Goal: Navigation & Orientation: Understand site structure

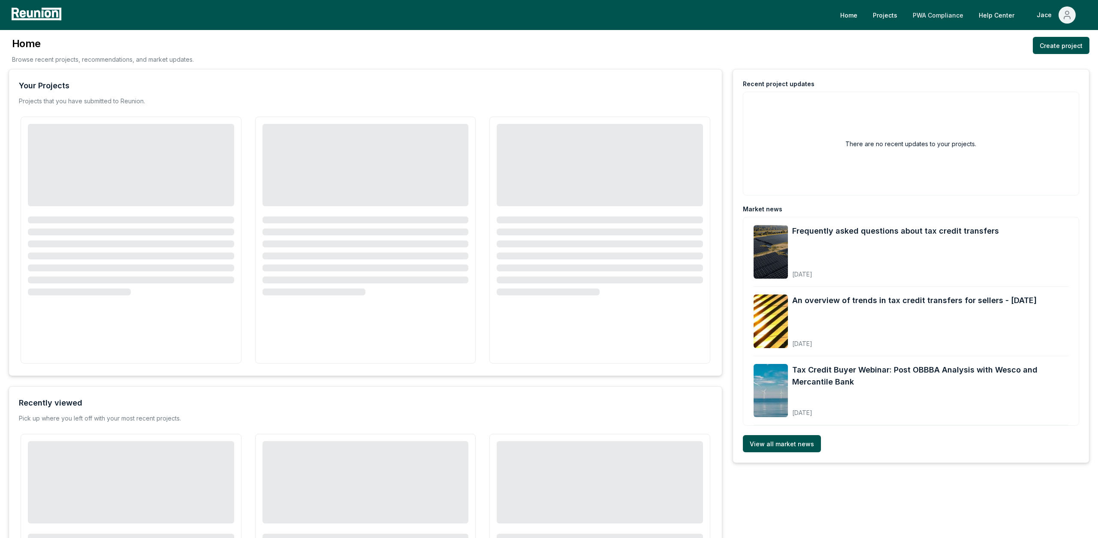
click at [952, 18] on link "PWA Compliance" at bounding box center [938, 14] width 64 height 17
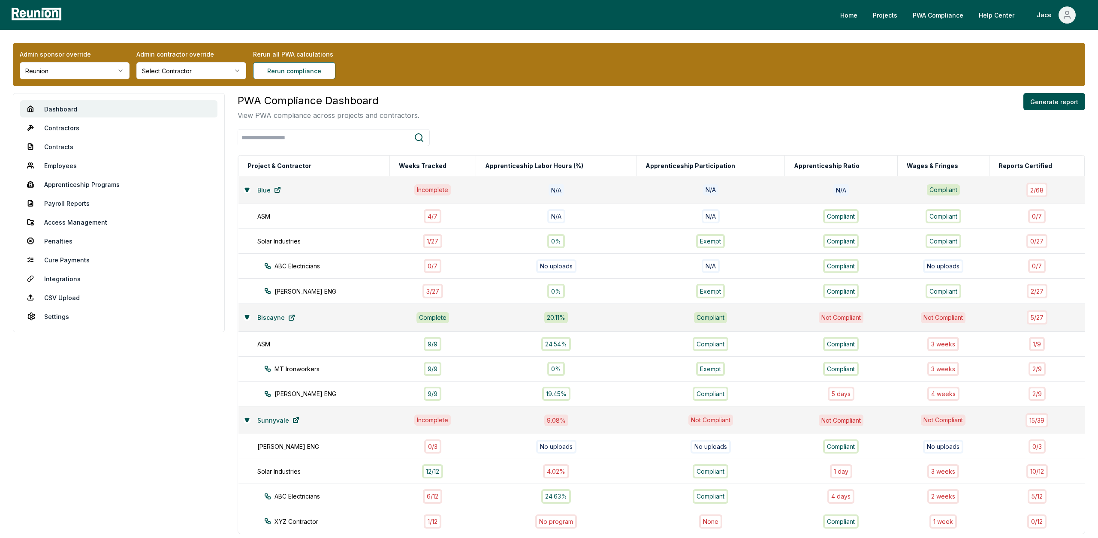
click at [188, 448] on aside "Dashboard Contractors Contracts Employees [DEMOGRAPHIC_DATA] Programs Payroll R…" at bounding box center [119, 348] width 212 height 510
click at [112, 60] on div "Admin sponsor override Reunion" at bounding box center [75, 65] width 110 height 30
click at [108, 61] on div "Admin sponsor override Reunion" at bounding box center [75, 65] width 110 height 30
click at [96, 70] on html "Please visit us on your desktop We're working on making our marketplace mobile-…" at bounding box center [549, 308] width 1098 height 616
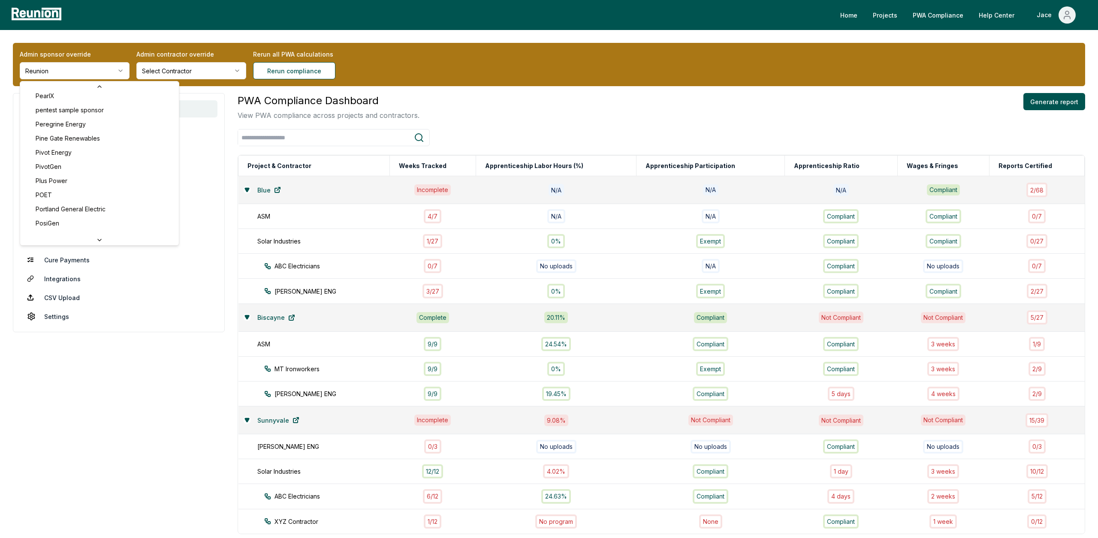
scroll to position [2823, 0]
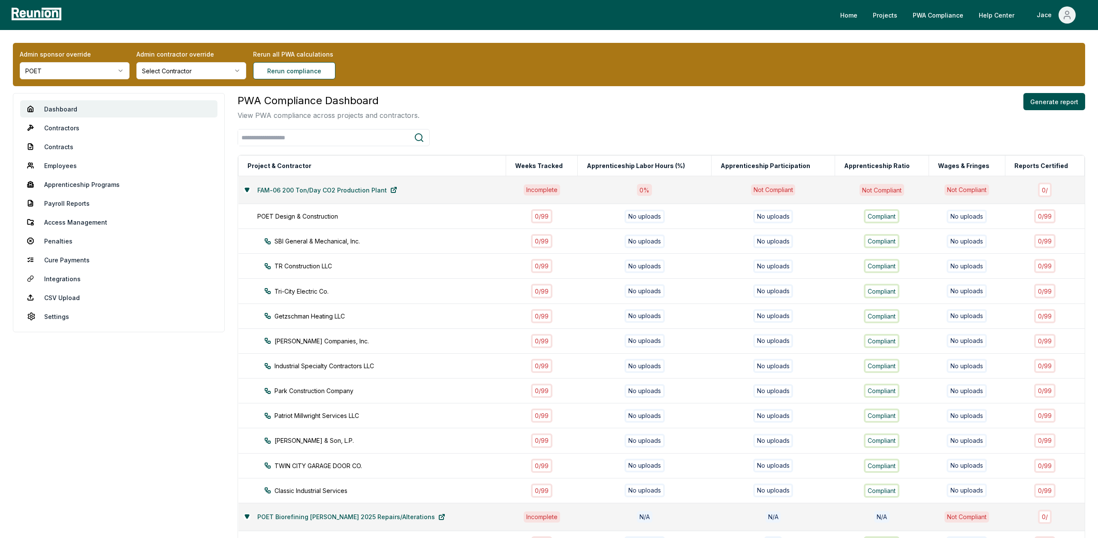
click at [85, 136] on nav "Dashboard Contractors Contracts Employees Apprenticeship Programs Payroll Repor…" at bounding box center [119, 212] width 212 height 239
click at [84, 125] on link "Contractors" at bounding box center [118, 127] width 197 height 17
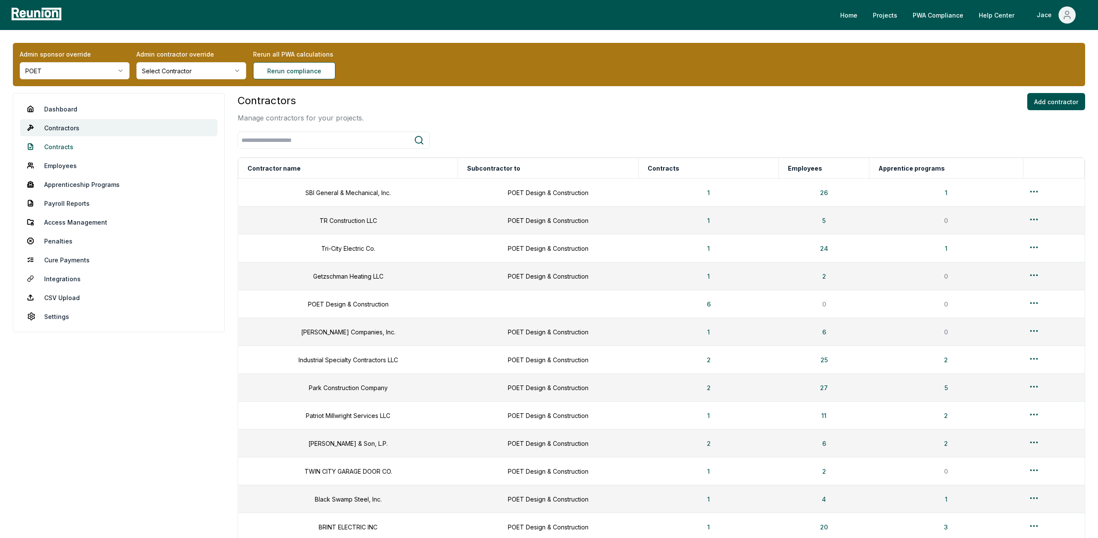
click at [59, 154] on link "Contracts" at bounding box center [118, 146] width 197 height 17
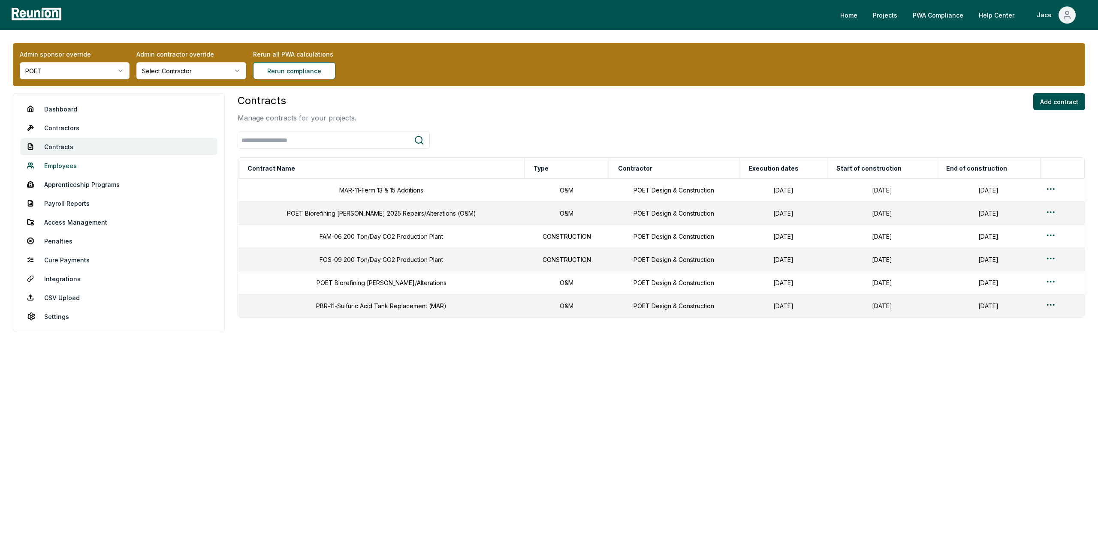
click at [97, 166] on link "Employees" at bounding box center [118, 165] width 197 height 17
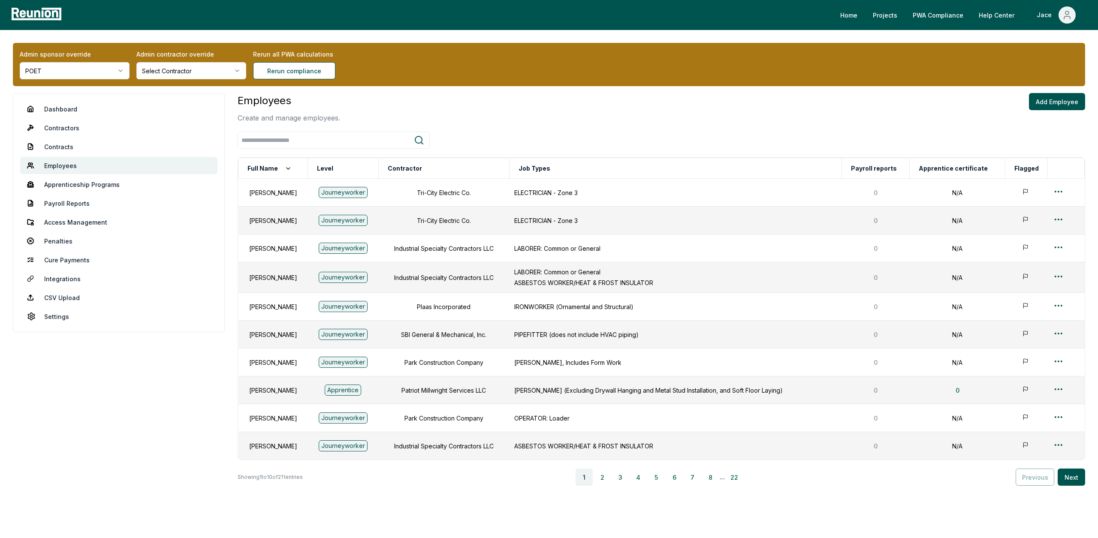
scroll to position [29, 0]
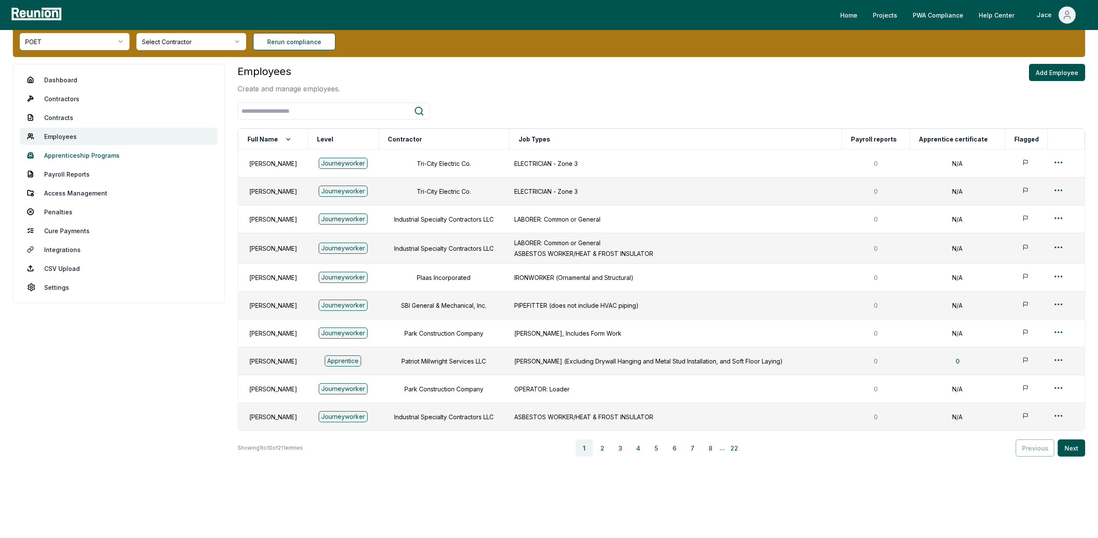
click at [85, 157] on link "Apprenticeship Programs" at bounding box center [118, 155] width 197 height 17
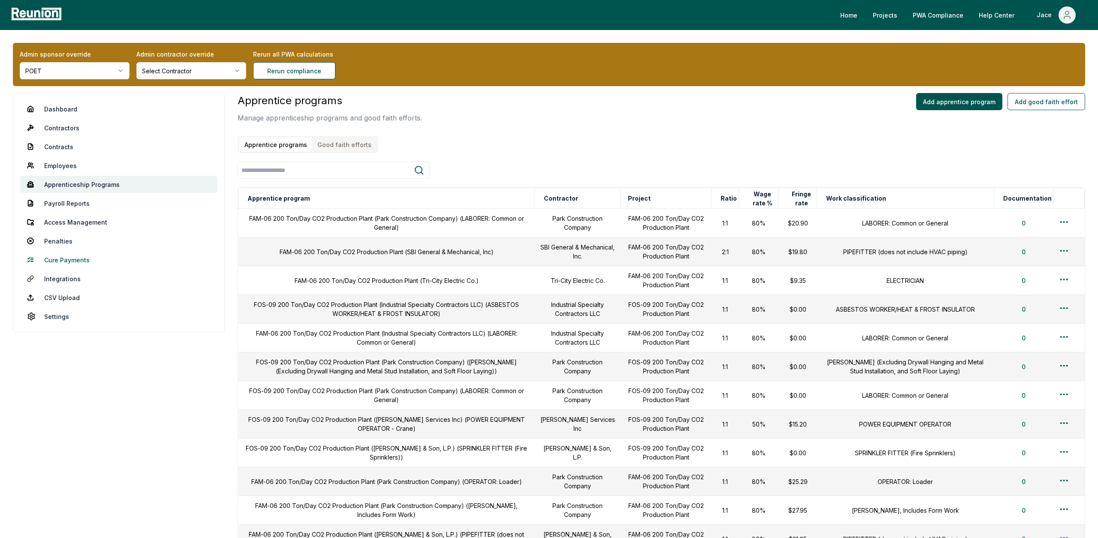
click at [71, 256] on link "Cure Payments" at bounding box center [118, 259] width 197 height 17
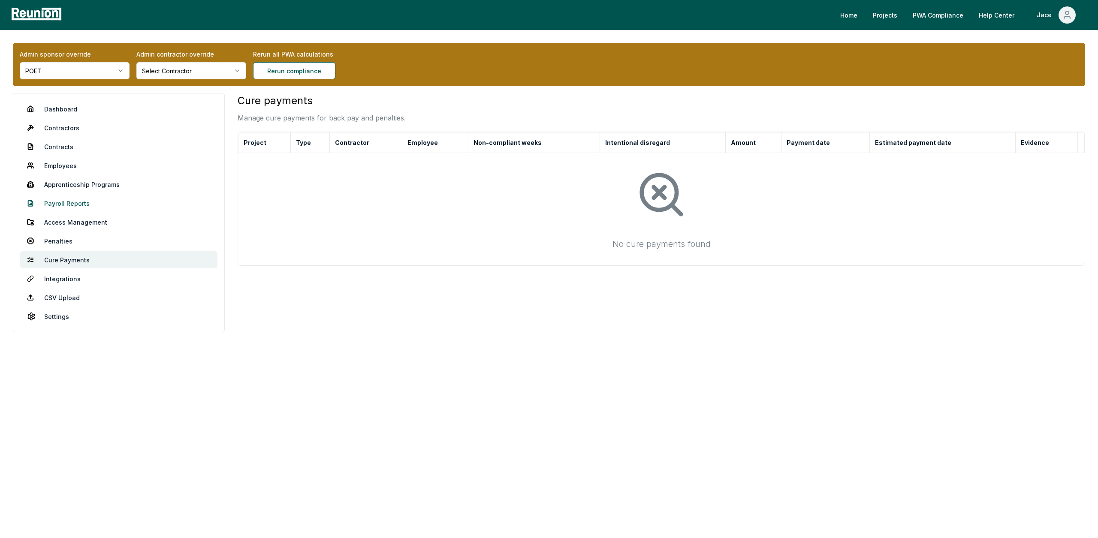
click at [66, 205] on link "Payroll Reports" at bounding box center [118, 203] width 197 height 17
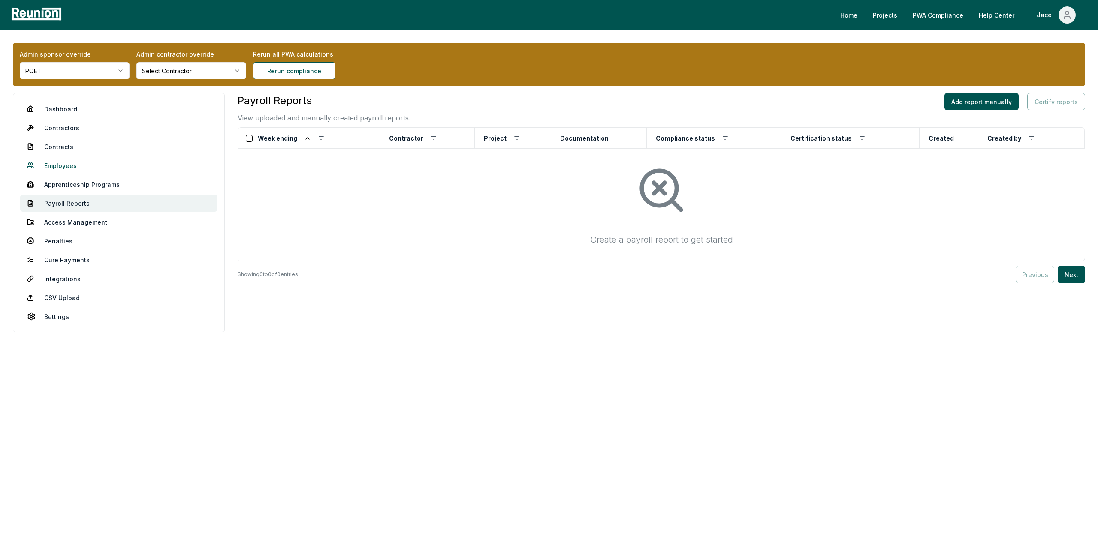
click at [71, 160] on link "Employees" at bounding box center [118, 165] width 197 height 17
